Goal: Task Accomplishment & Management: Use online tool/utility

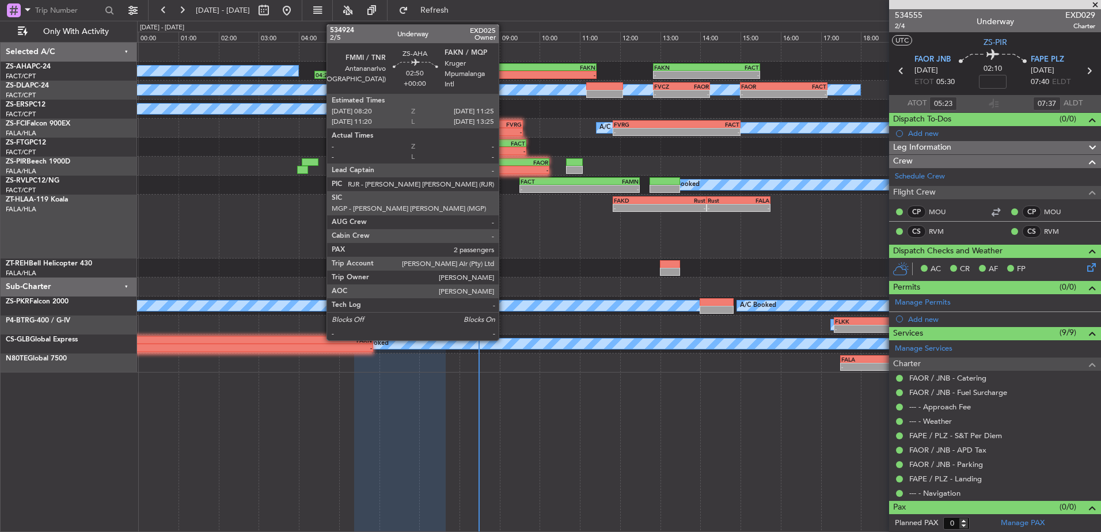
click at [504, 75] on div "-" at bounding box center [503, 74] width 61 height 7
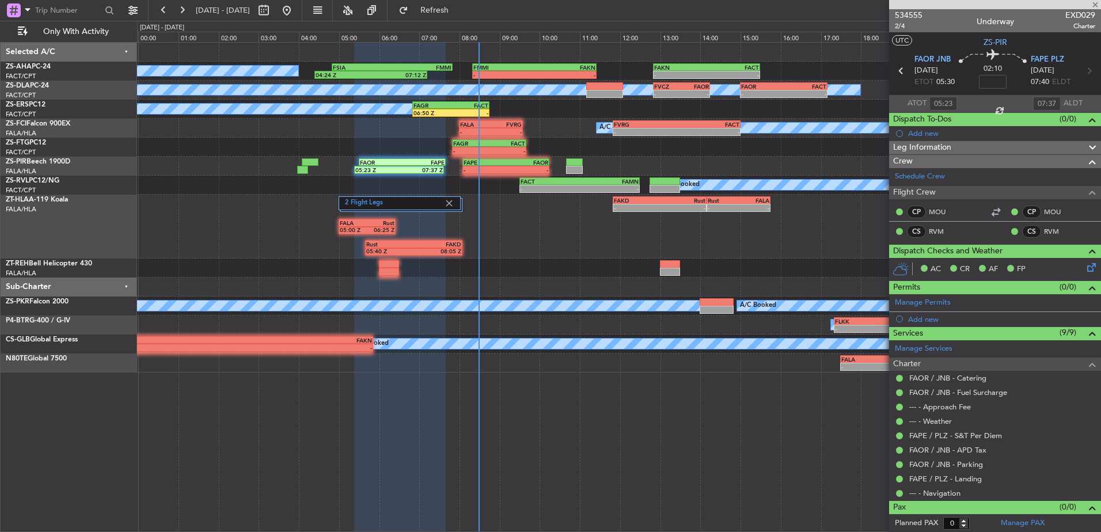
type input "2"
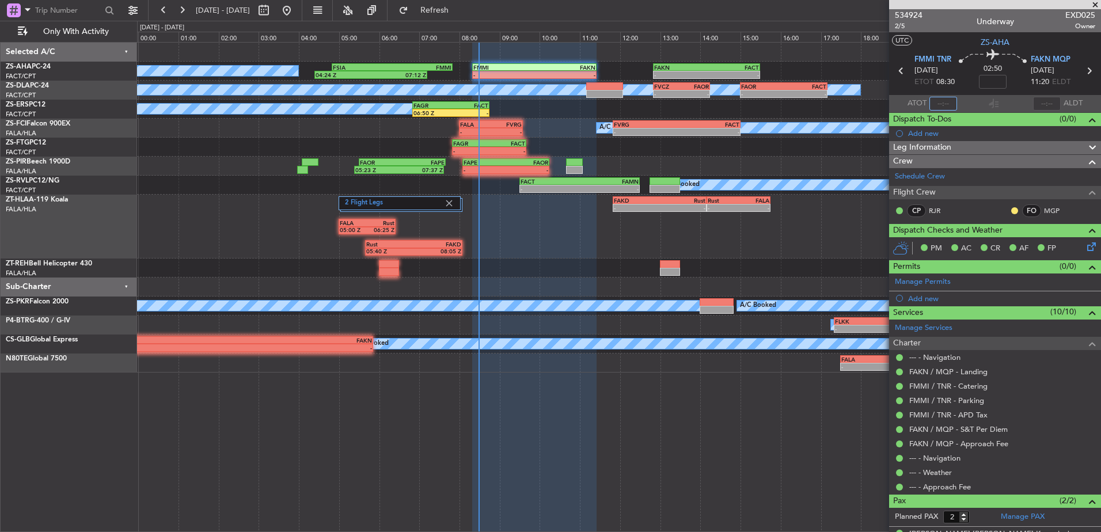
click at [938, 97] on input "text" at bounding box center [943, 104] width 28 height 14
type input "07:43"
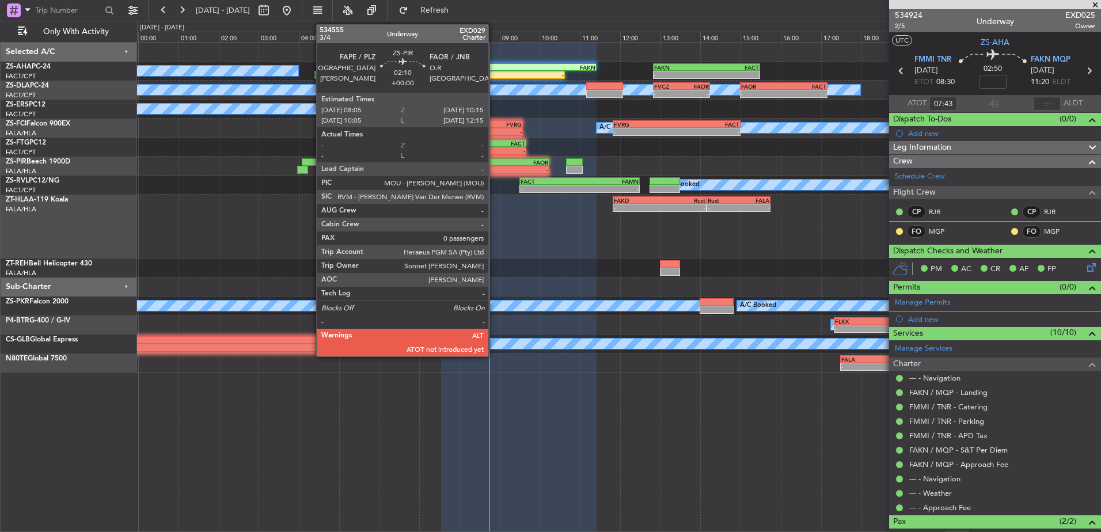
click at [493, 168] on div "-" at bounding box center [484, 169] width 43 height 7
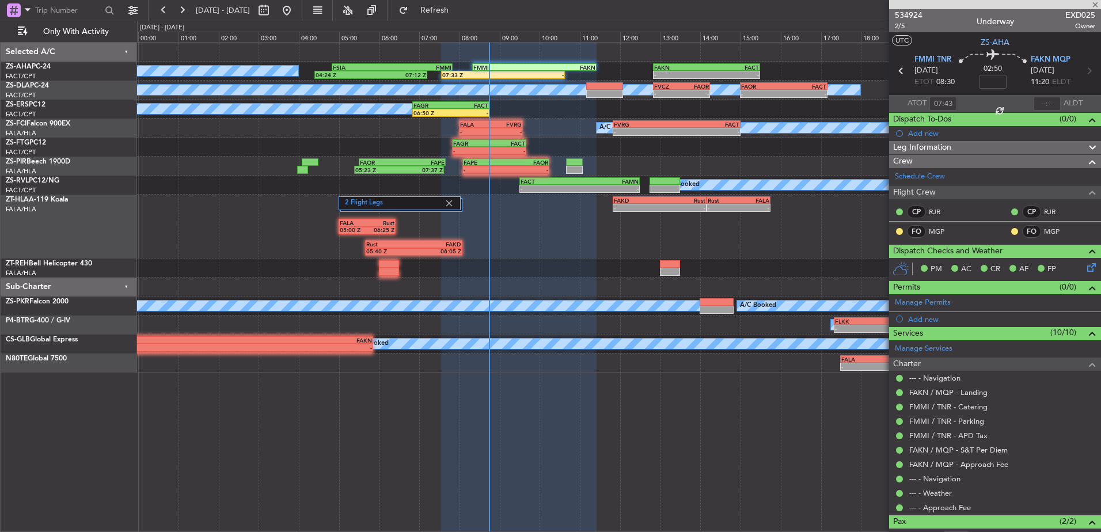
type input "0"
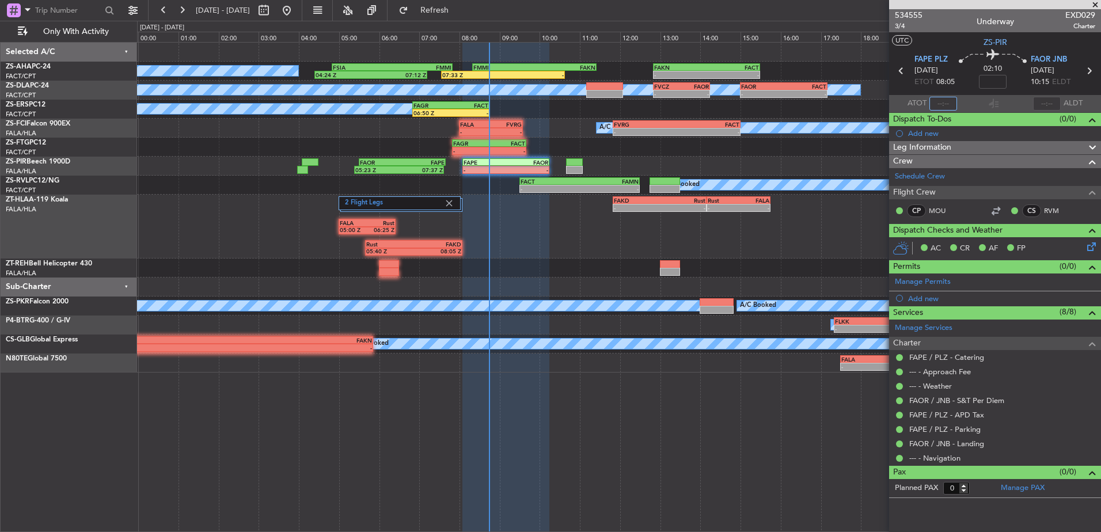
click at [941, 101] on input "text" at bounding box center [943, 104] width 28 height 14
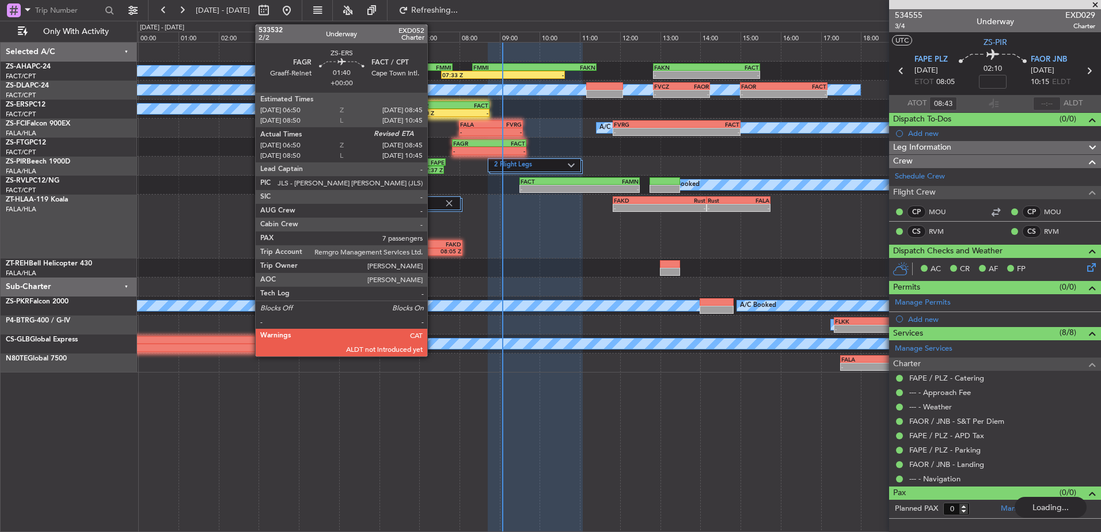
click at [432, 107] on div "FAGR" at bounding box center [431, 105] width 37 height 7
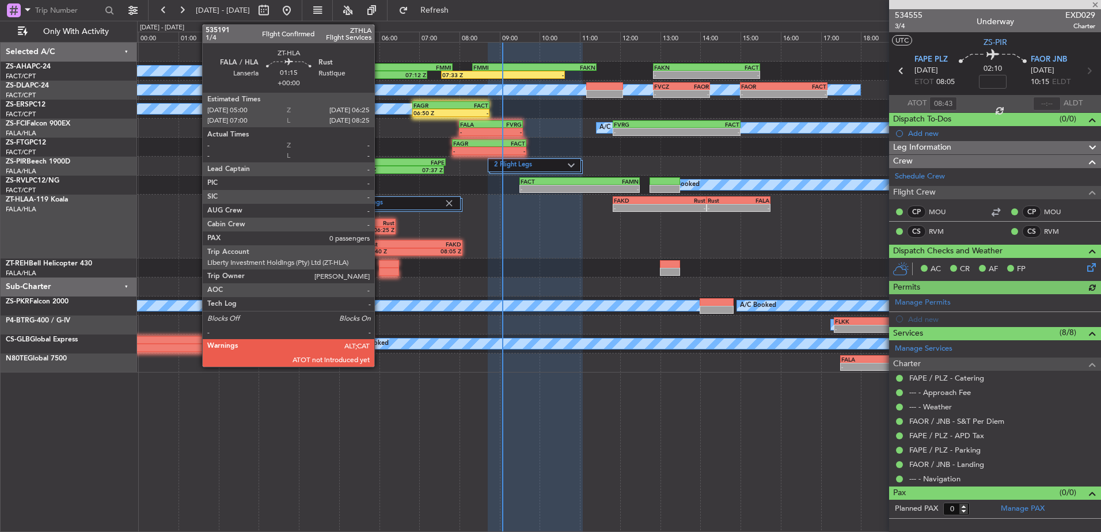
type input "07:00"
type input "7"
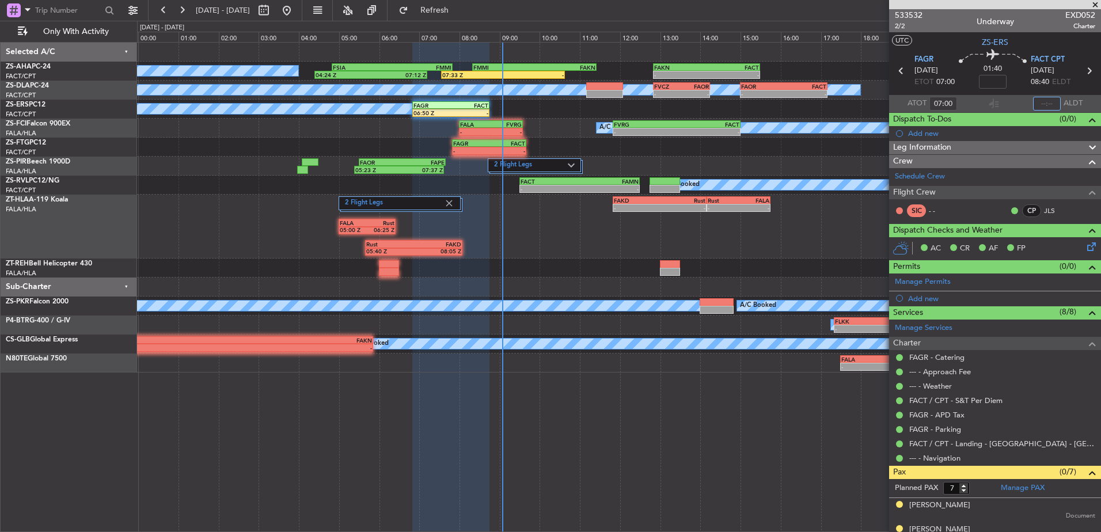
click at [1037, 105] on input "text" at bounding box center [1047, 104] width 28 height 14
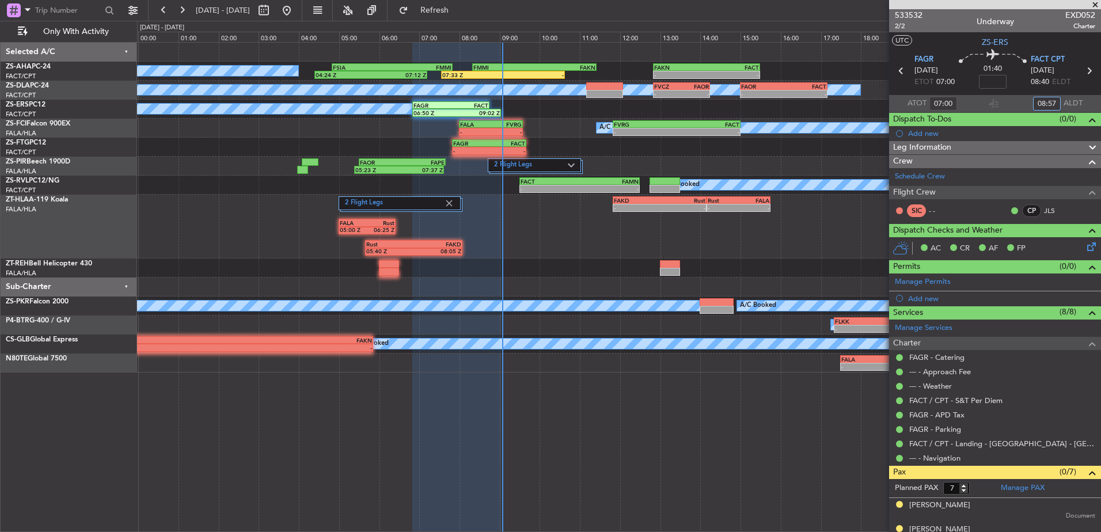
type input "08:57"
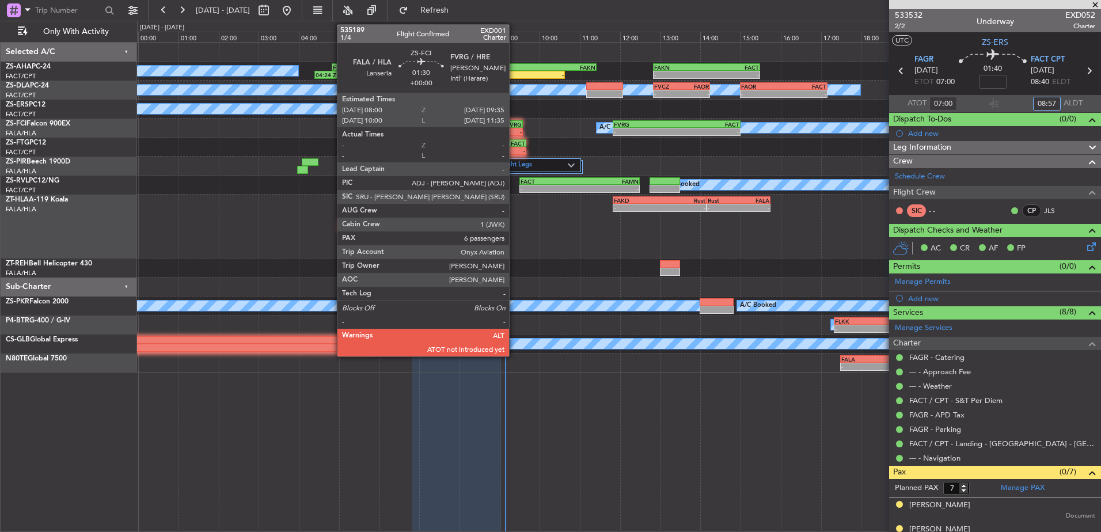
click at [514, 124] on div "FVRG" at bounding box center [505, 124] width 31 height 7
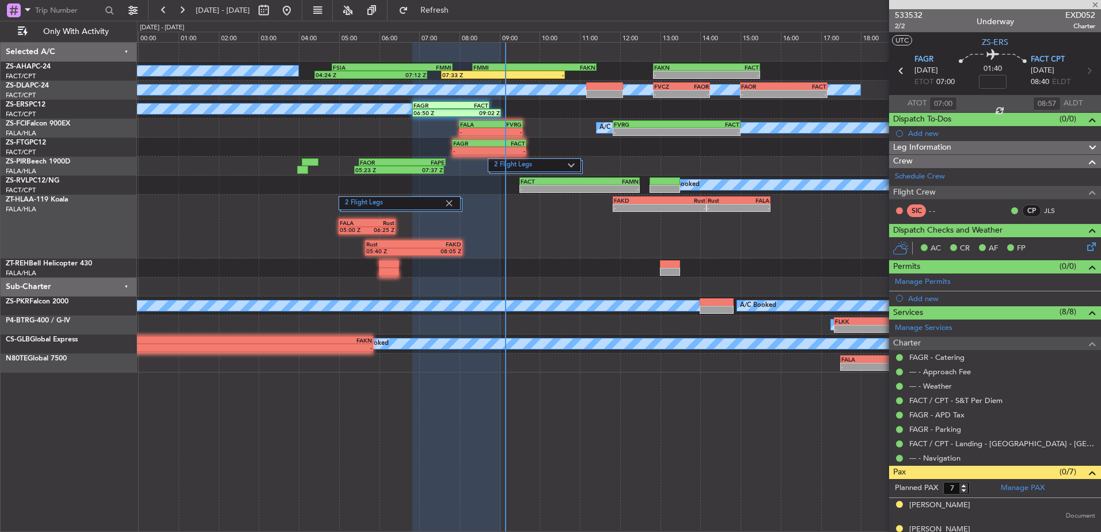
type input "6"
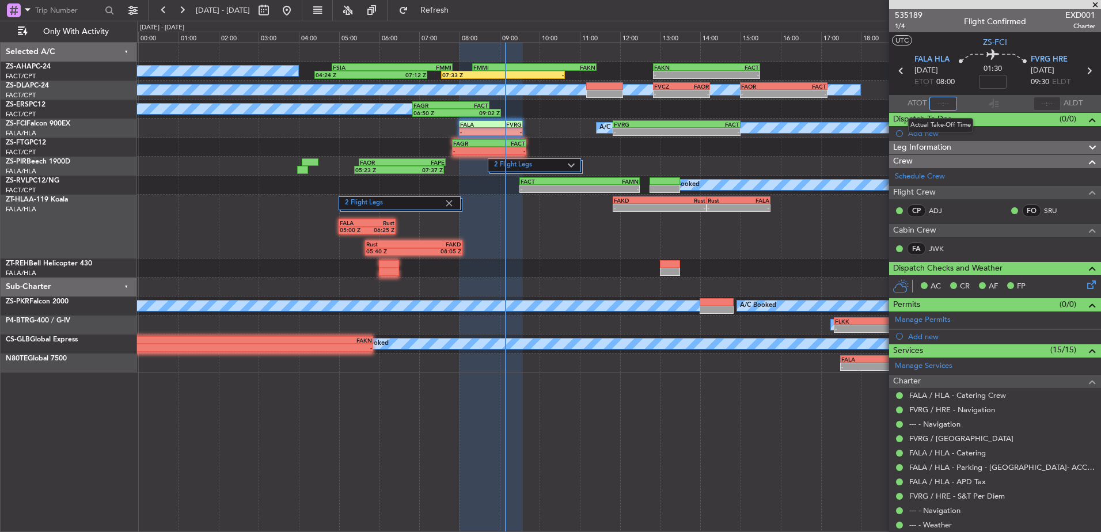
click at [942, 101] on input "text" at bounding box center [943, 104] width 28 height 14
type input "09:08"
type input "7"
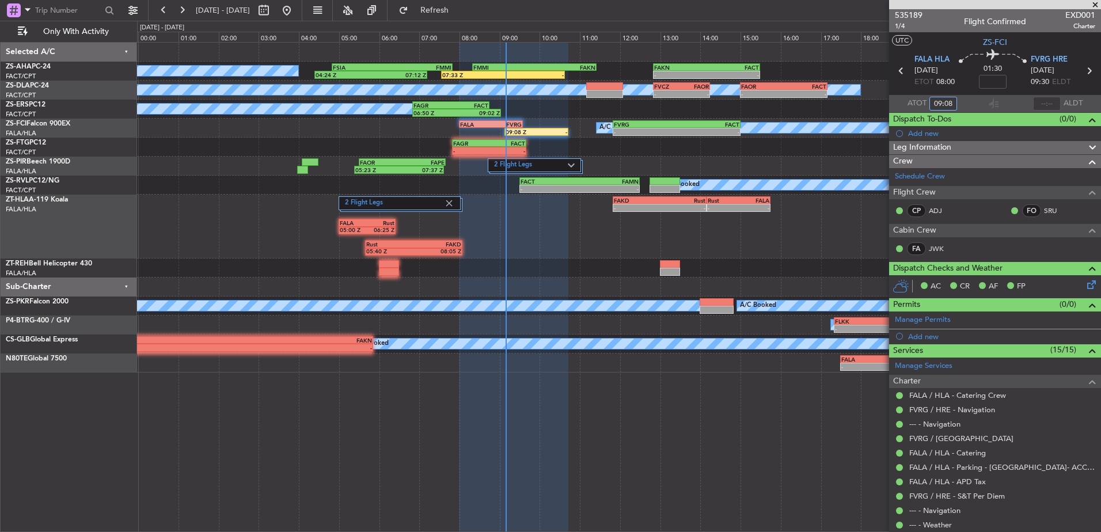
type input "09:08"
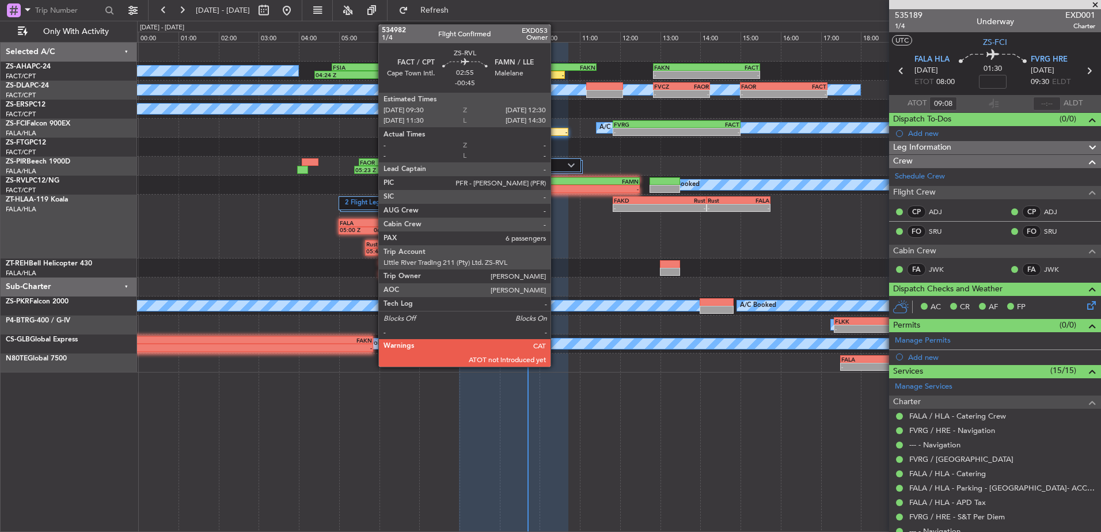
click at [556, 189] on div "-" at bounding box center [549, 188] width 59 height 7
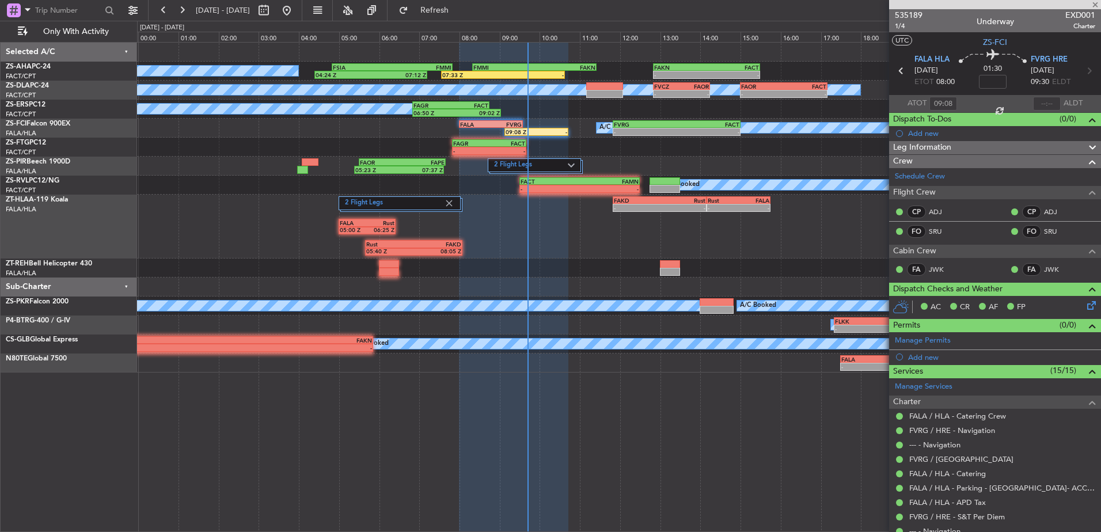
type input "-00:45"
type input "6"
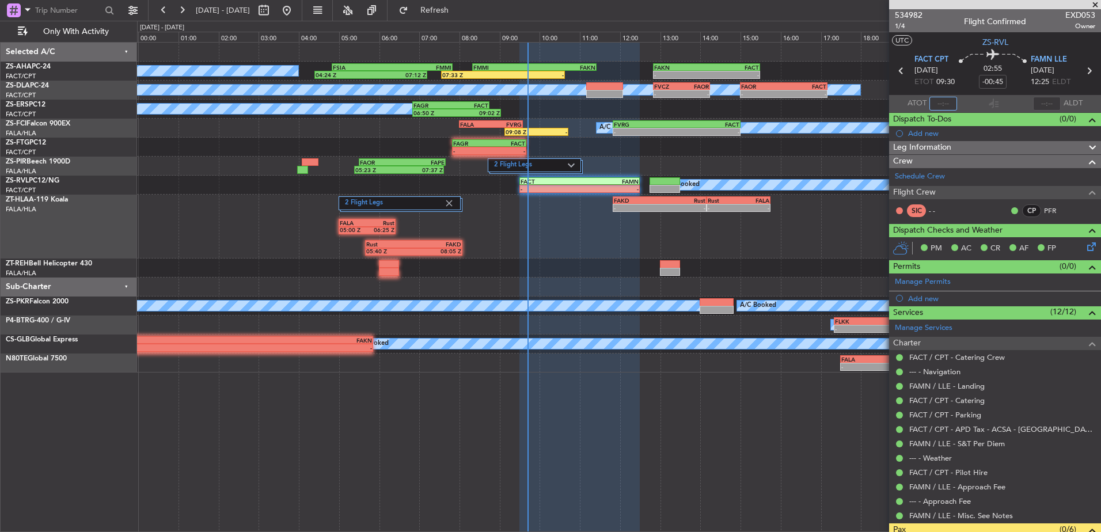
click at [943, 104] on input "text" at bounding box center [943, 104] width 28 height 14
type input "09:26"
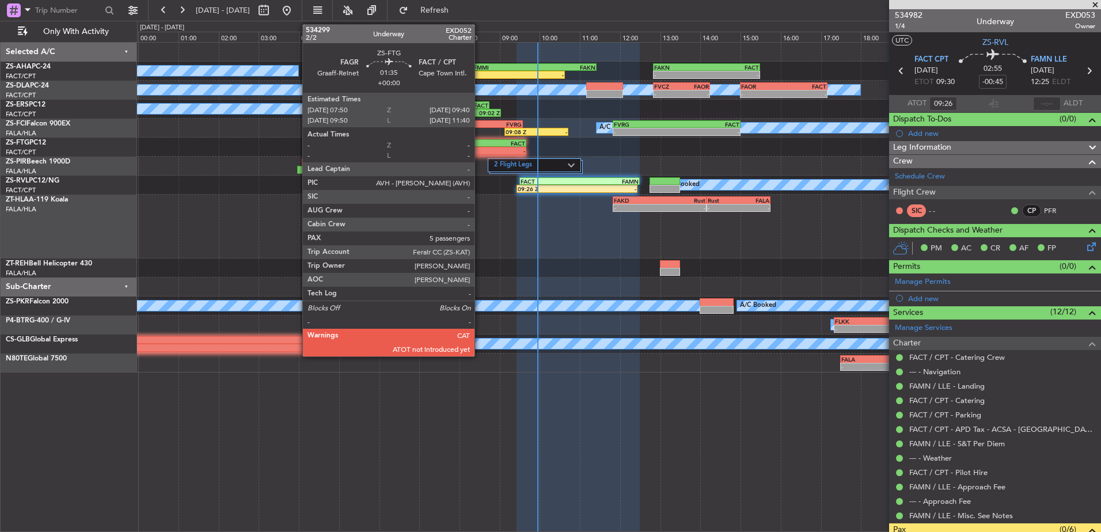
click at [480, 146] on div "FAGR" at bounding box center [471, 143] width 36 height 7
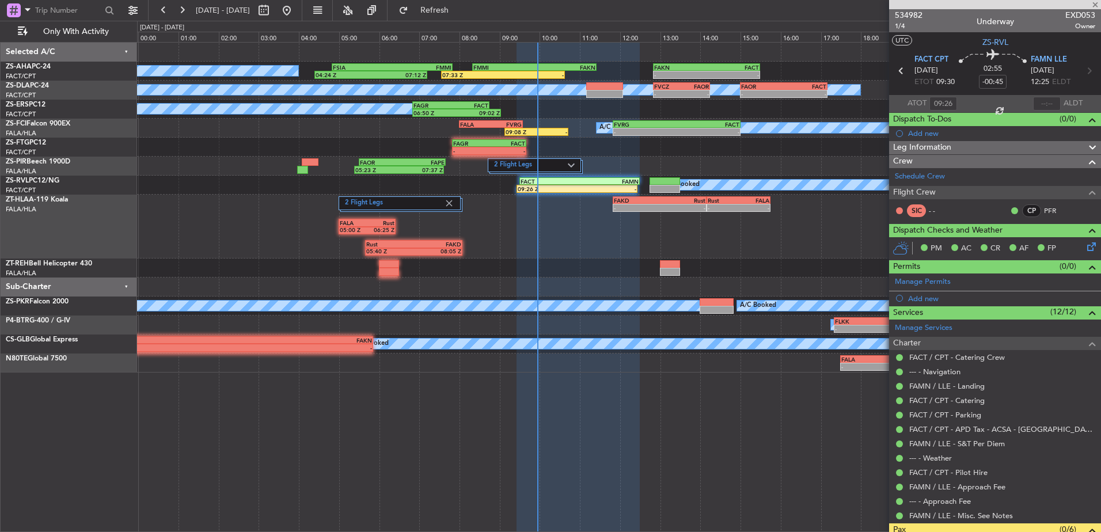
type input "5"
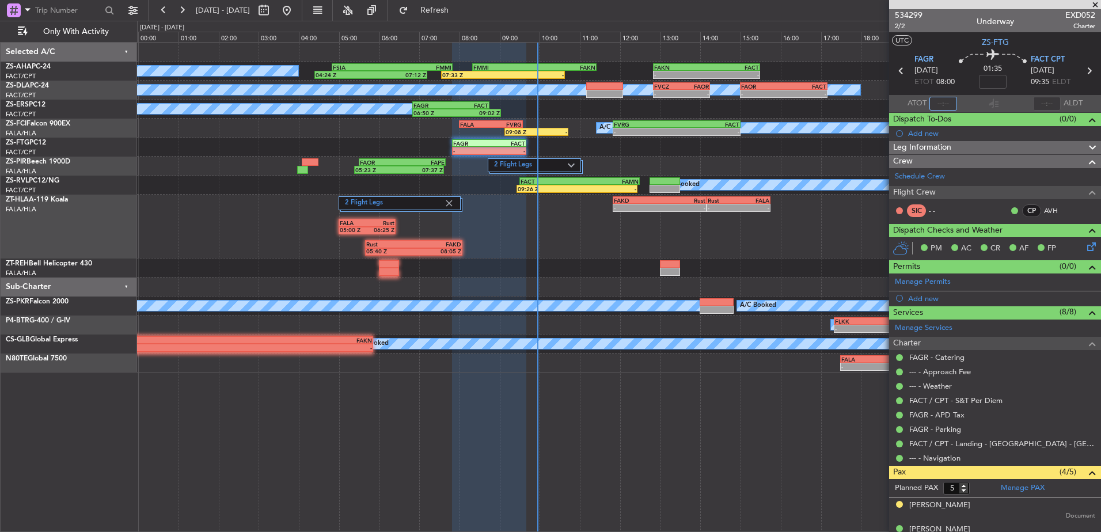
click at [944, 100] on input "text" at bounding box center [943, 104] width 28 height 14
type input "09:20"
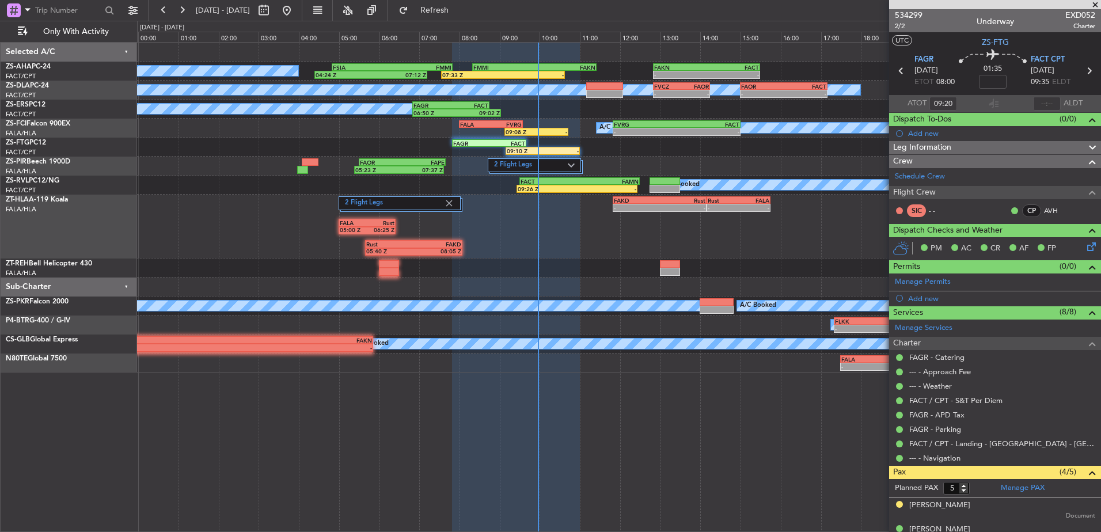
click at [1097, 5] on span at bounding box center [1095, 5] width 12 height 10
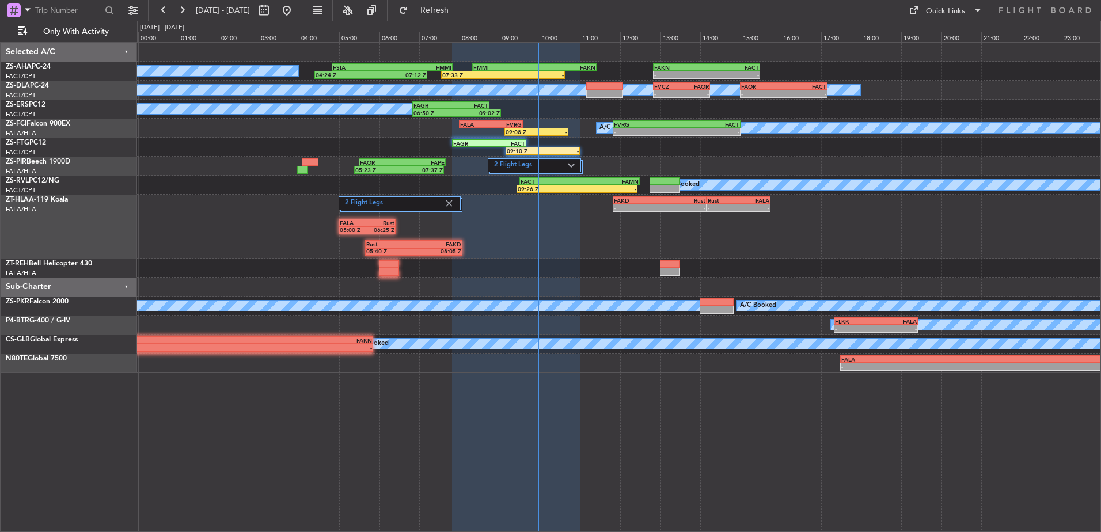
type input "0"
